Goal: Check status: Check status

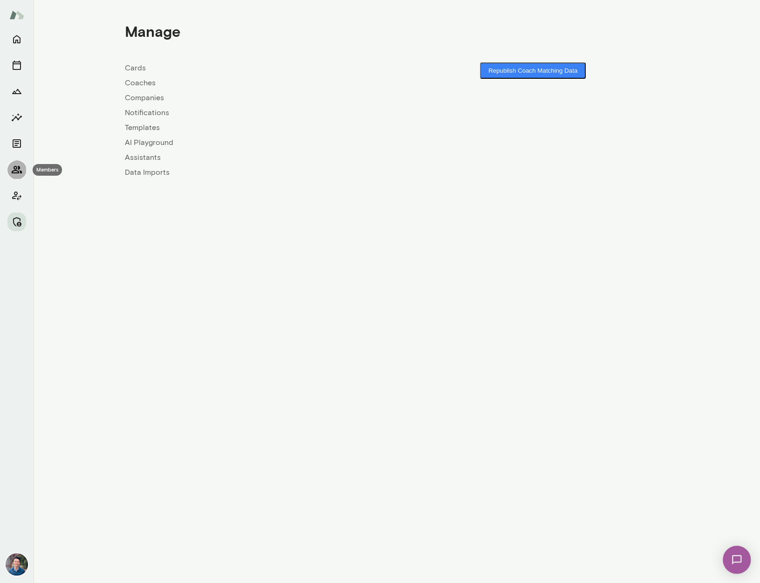
click at [21, 170] on icon "Members" at bounding box center [16, 169] width 11 height 11
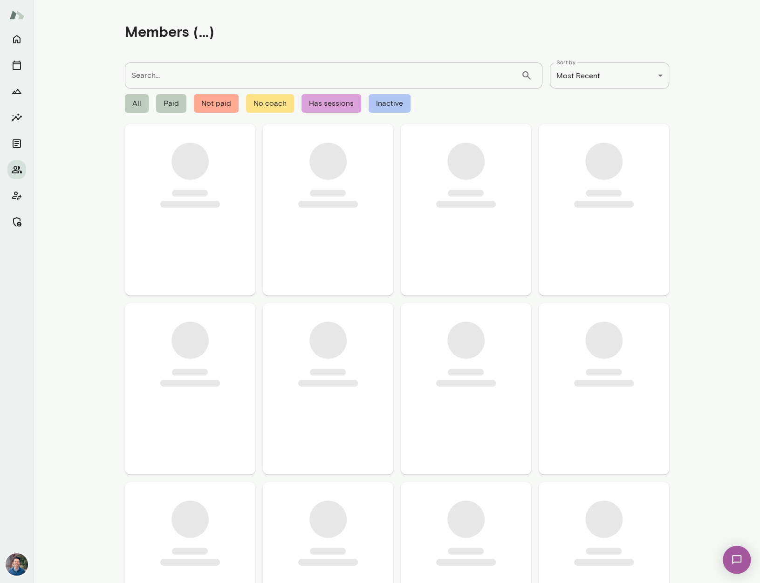
click at [186, 71] on input "Search..." at bounding box center [323, 75] width 396 height 26
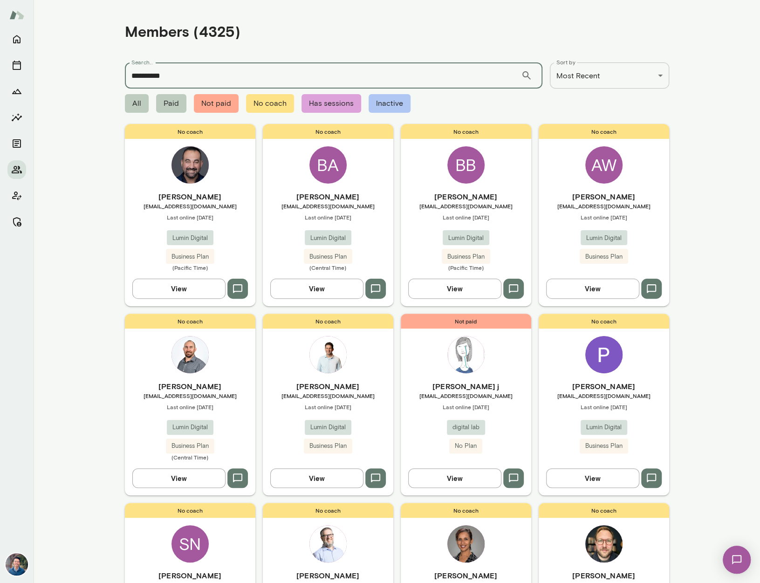
type input "**********"
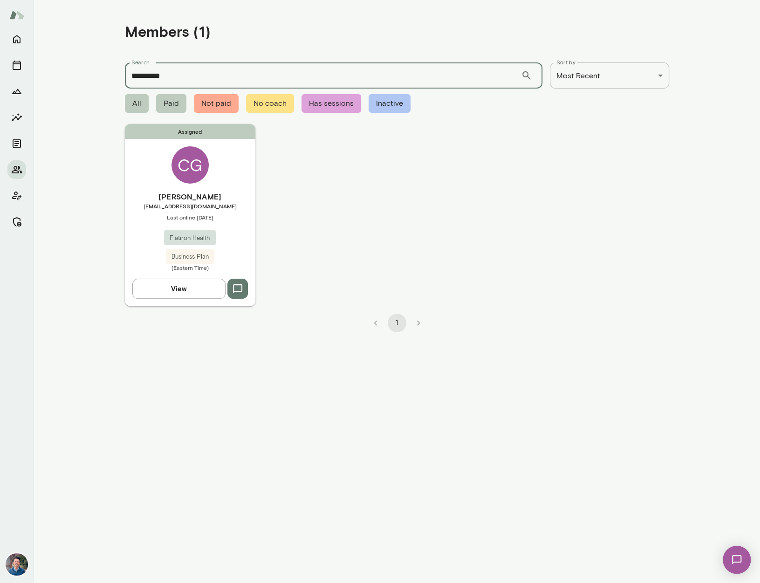
click at [218, 183] on div "Assigned CG [PERSON_NAME] [EMAIL_ADDRESS][DOMAIN_NAME] Last online [DATE] Flati…" at bounding box center [190, 215] width 131 height 182
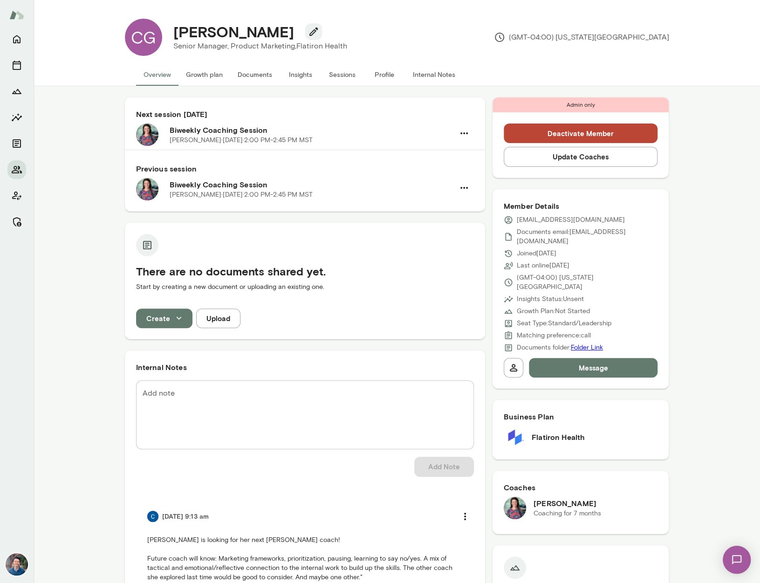
click at [339, 66] on button "Sessions" at bounding box center [343, 74] width 42 height 22
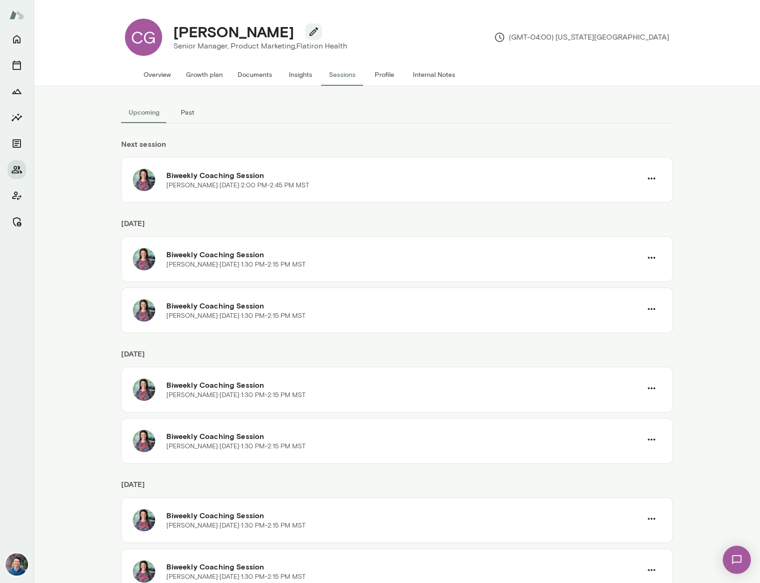
click at [165, 75] on button "Overview" at bounding box center [157, 74] width 42 height 22
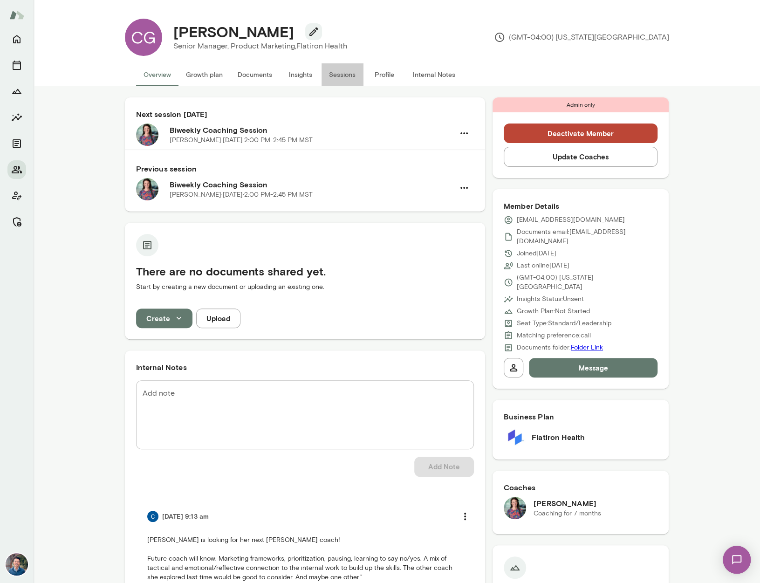
click at [346, 75] on button "Sessions" at bounding box center [343, 74] width 42 height 22
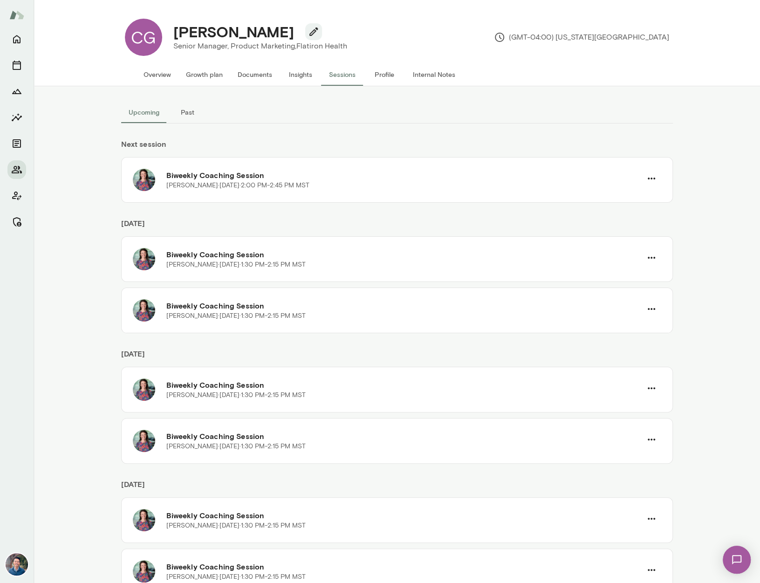
click at [192, 112] on button "Past" at bounding box center [188, 112] width 42 height 22
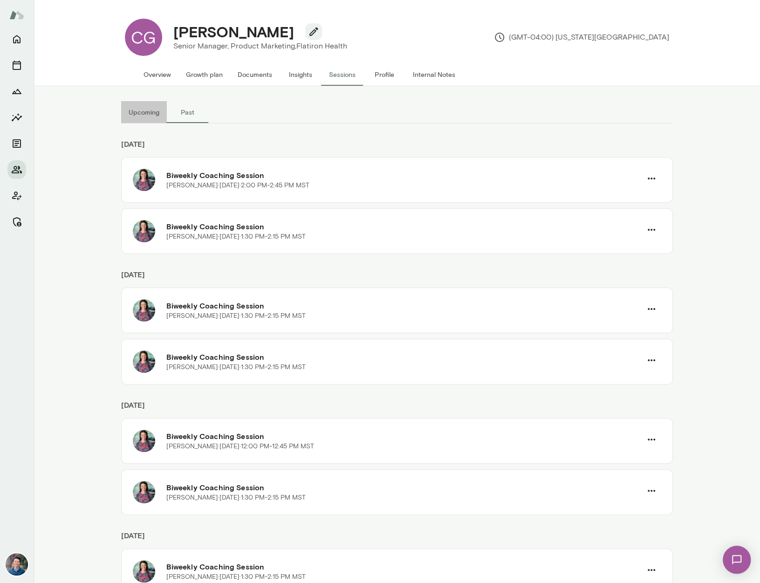
click at [141, 115] on button "Upcoming" at bounding box center [144, 112] width 46 height 22
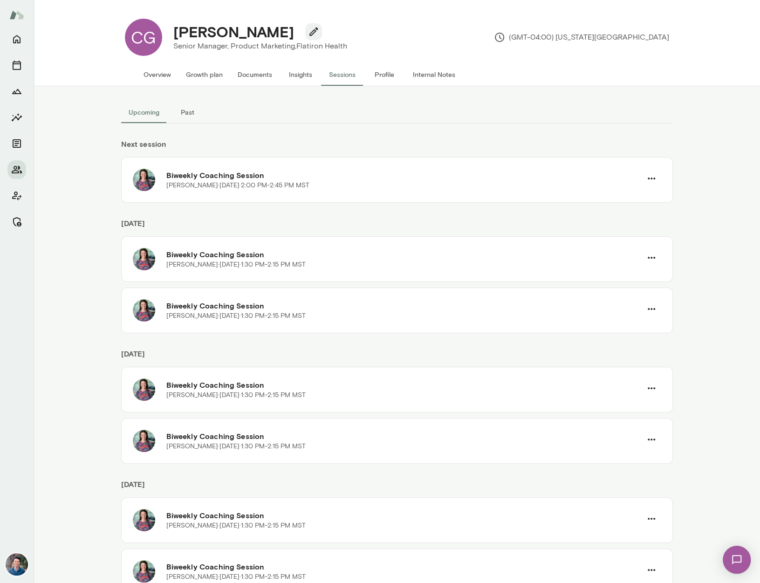
click at [185, 116] on button "Past" at bounding box center [188, 112] width 42 height 22
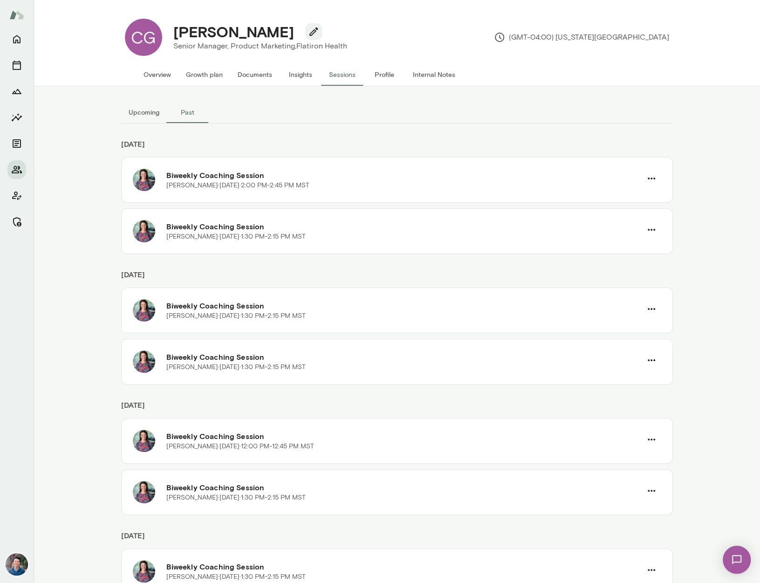
click at [149, 116] on button "Upcoming" at bounding box center [144, 112] width 46 height 22
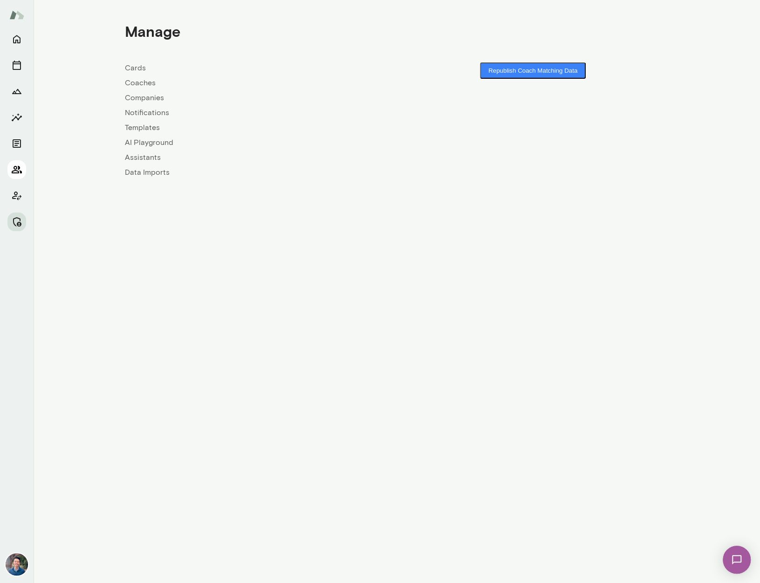
click at [19, 170] on icon "Members" at bounding box center [16, 169] width 11 height 11
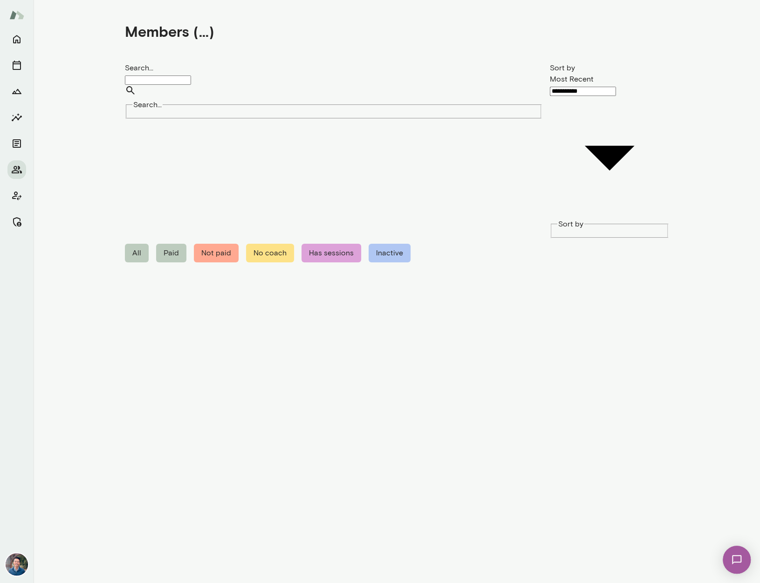
click at [191, 77] on input "Search..." at bounding box center [158, 80] width 66 height 9
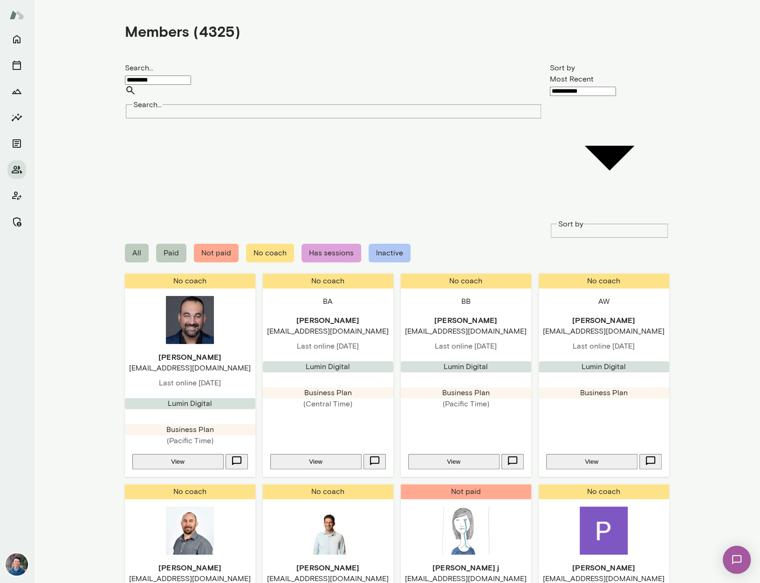
type input "*********"
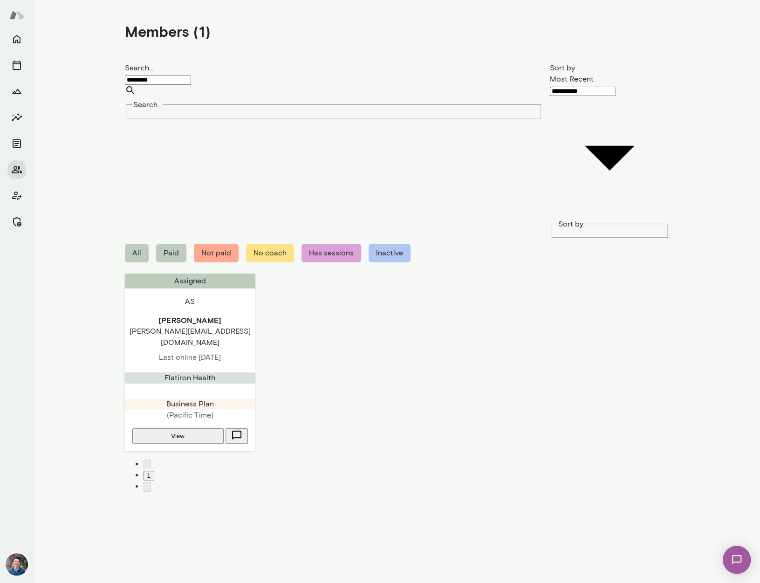
click at [229, 274] on div "Assigned AS Andrew Shinohara andrew.shinohara@flatiron.com Last online May 20 F…" at bounding box center [190, 363] width 131 height 178
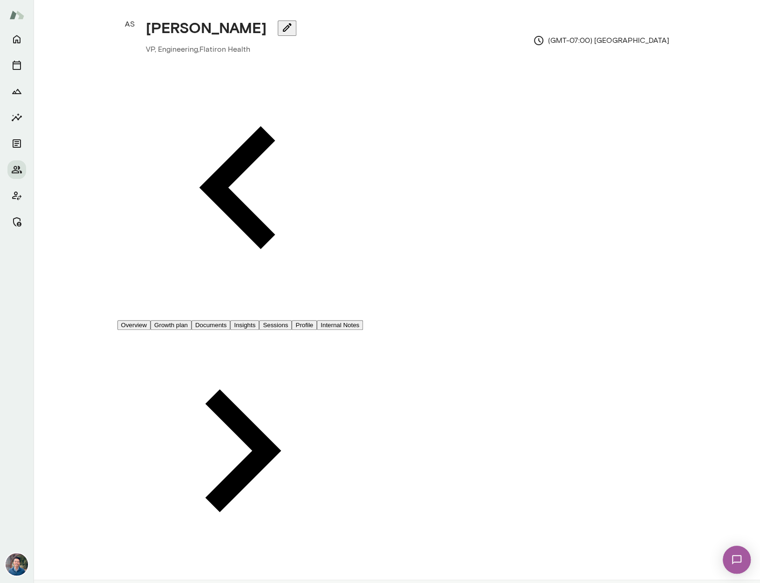
click at [292, 320] on button "Sessions" at bounding box center [275, 325] width 33 height 10
